Goal: Find contact information: Find contact information

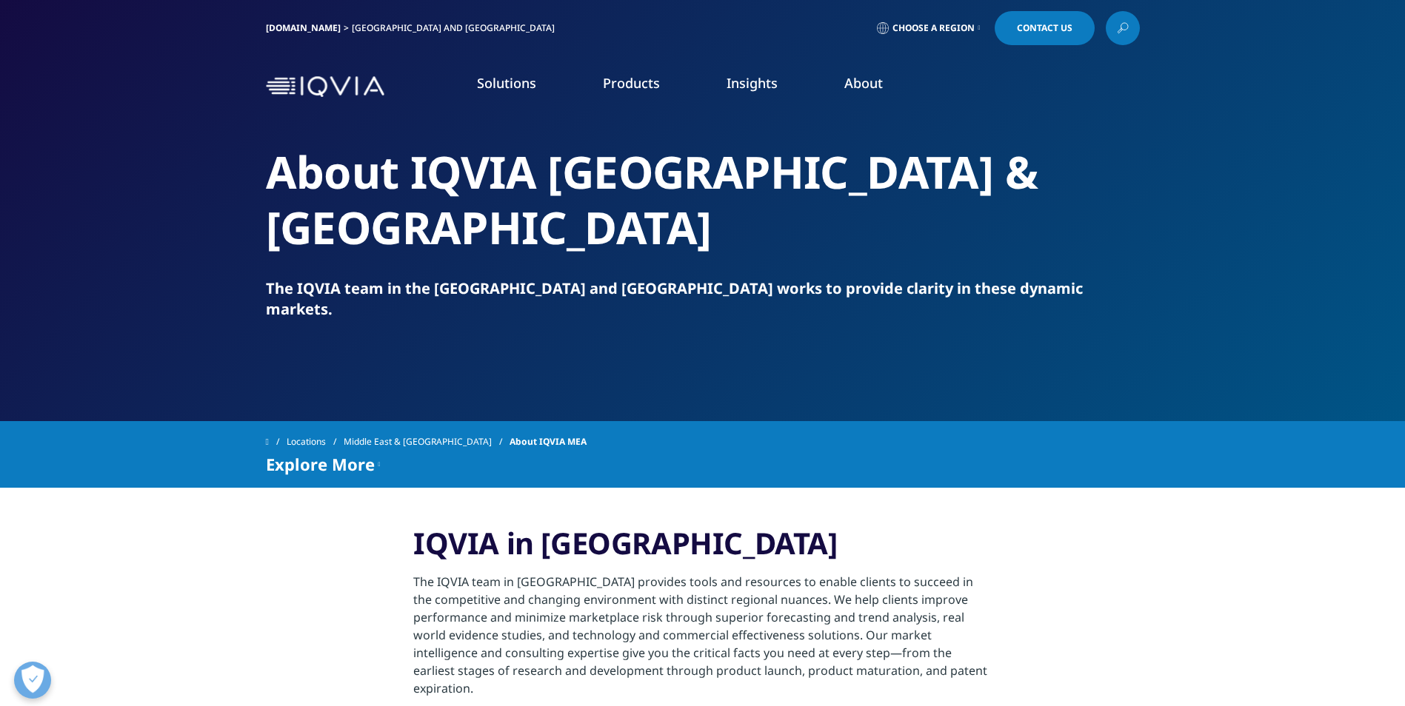
click at [1035, 24] on span "Contact Us" at bounding box center [1045, 28] width 56 height 9
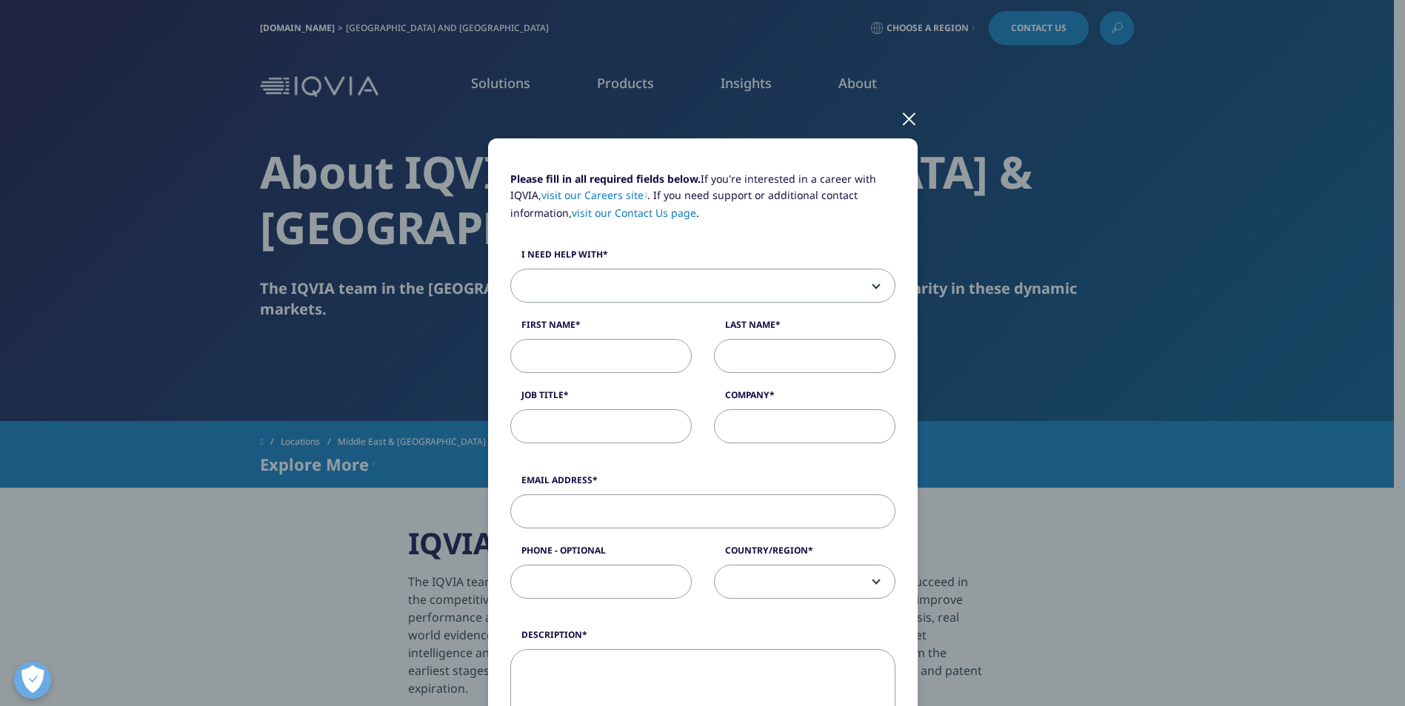
click at [901, 121] on div at bounding box center [909, 118] width 17 height 41
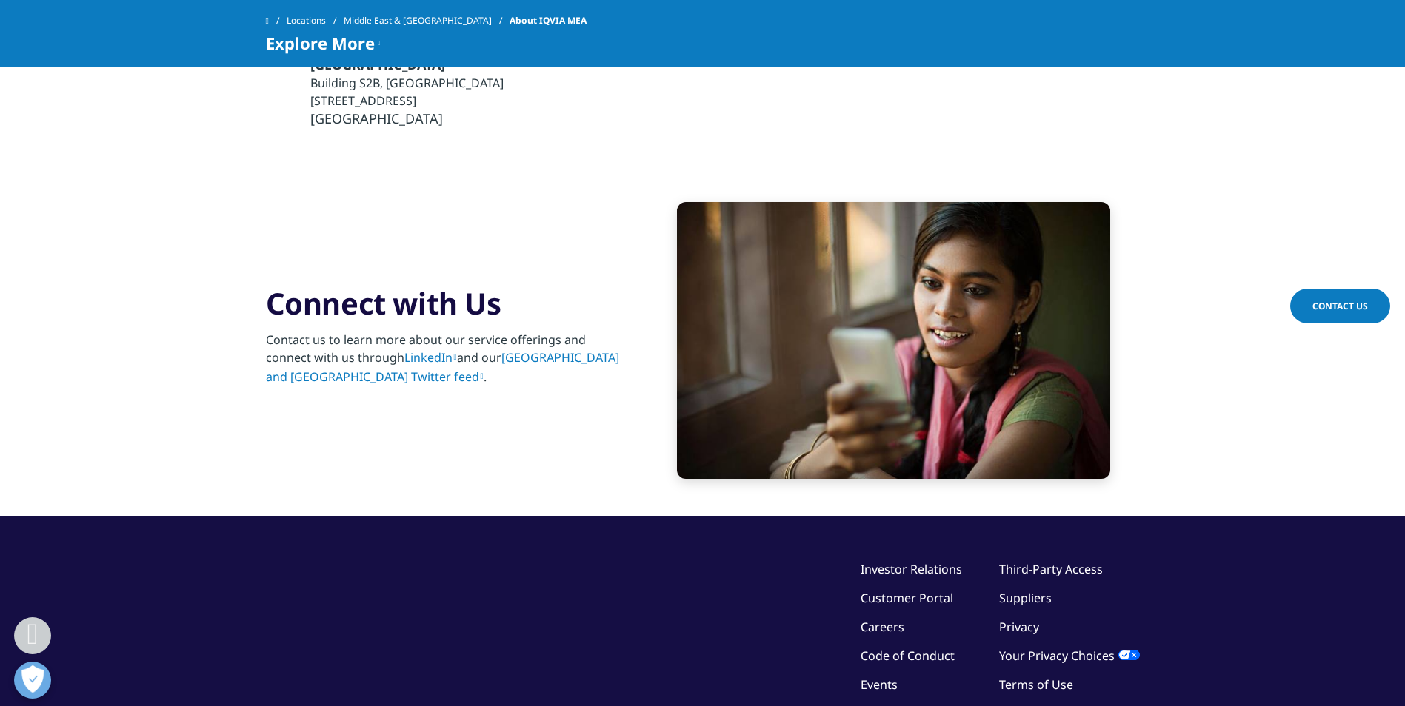
scroll to position [1828, 0]
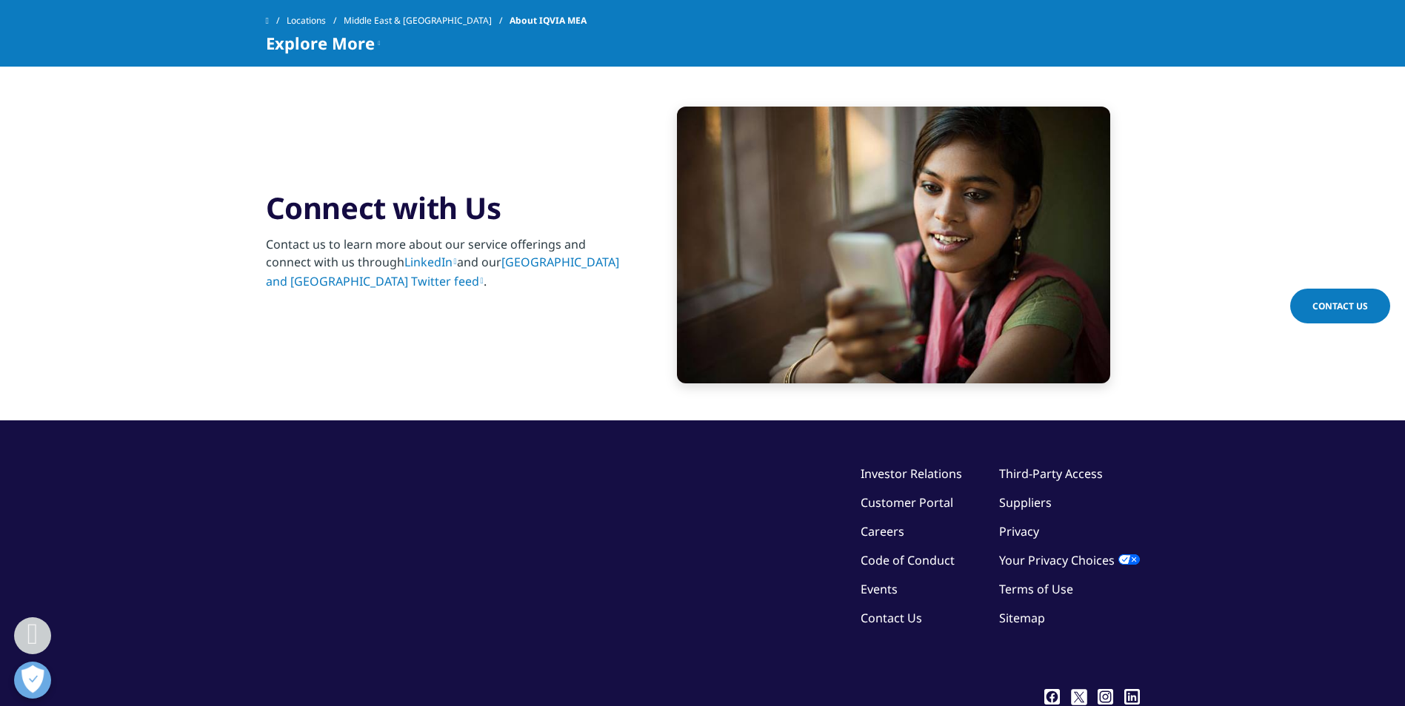
click at [885, 610] on link "Contact Us" at bounding box center [891, 618] width 61 height 16
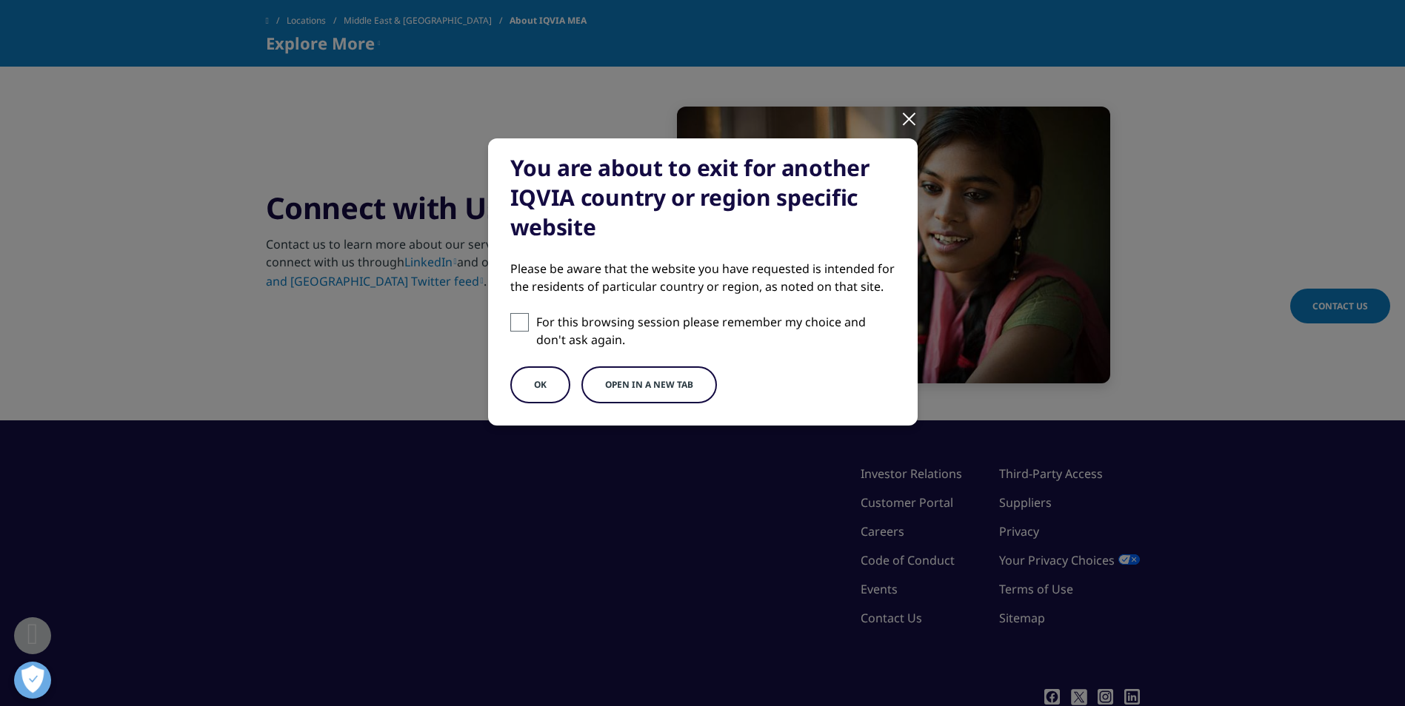
click at [662, 390] on button "Open in a new tab" at bounding box center [649, 385] width 136 height 37
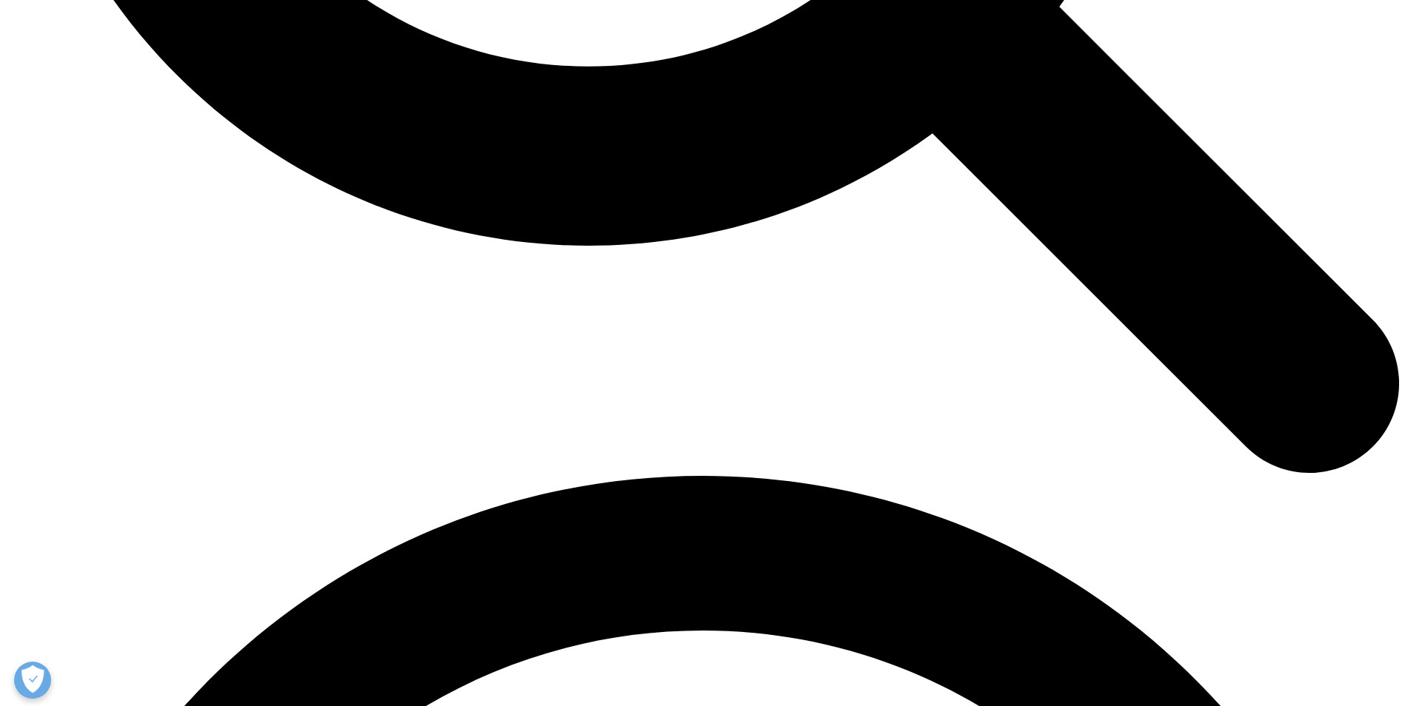
scroll to position [2378, 0]
